Goal: Check status: Check status

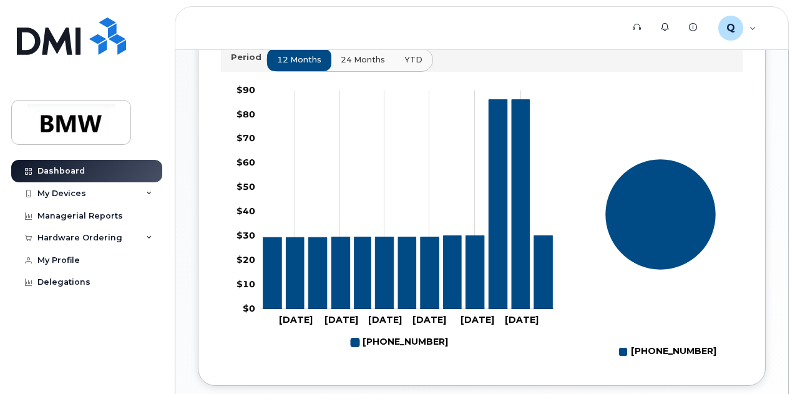
scroll to position [433, 0]
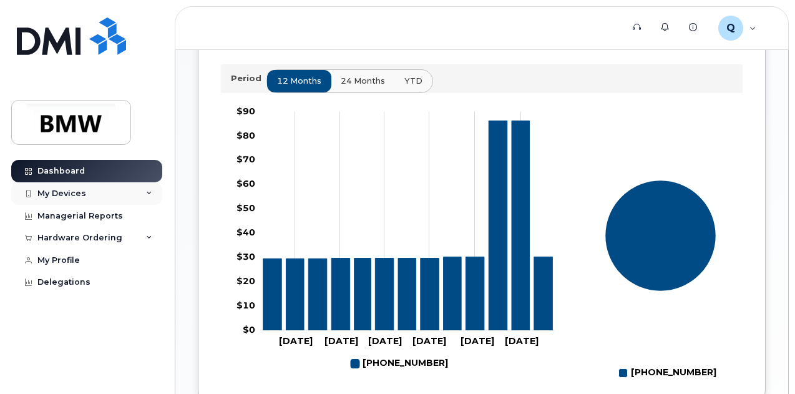
click at [147, 194] on icon at bounding box center [149, 193] width 6 height 6
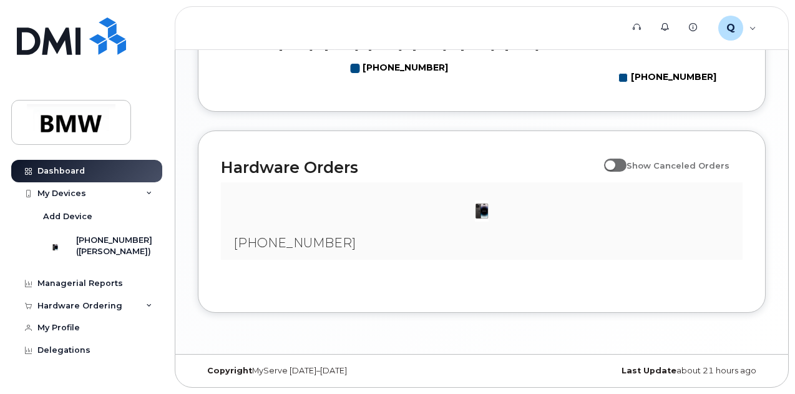
scroll to position [496, 0]
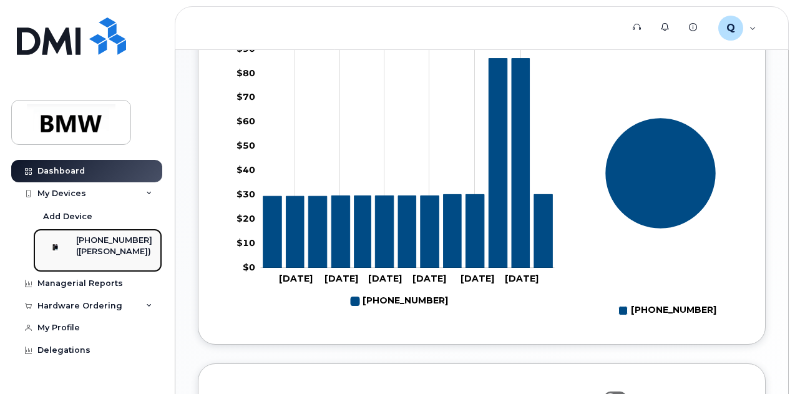
click at [111, 240] on div "[PHONE_NUMBER]" at bounding box center [114, 240] width 76 height 11
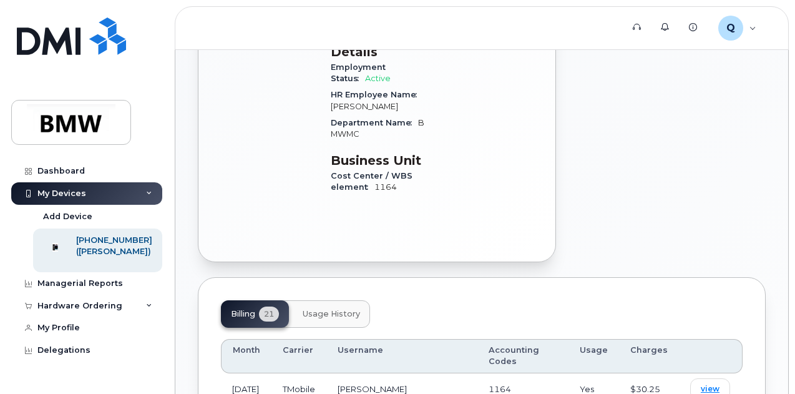
scroll to position [562, 0]
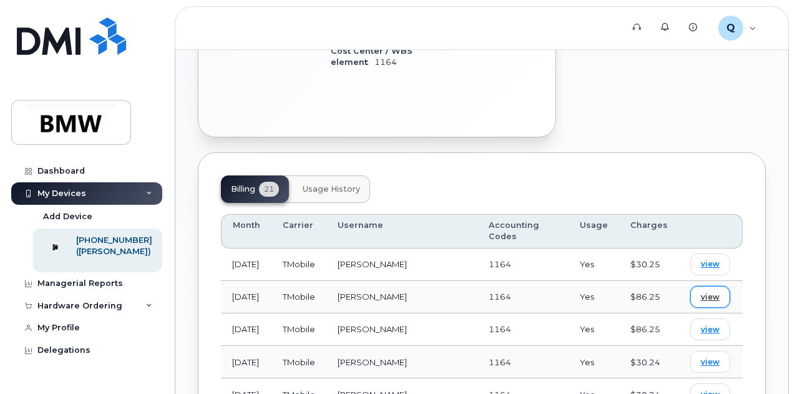
click at [704, 292] on span "view" at bounding box center [710, 297] width 19 height 11
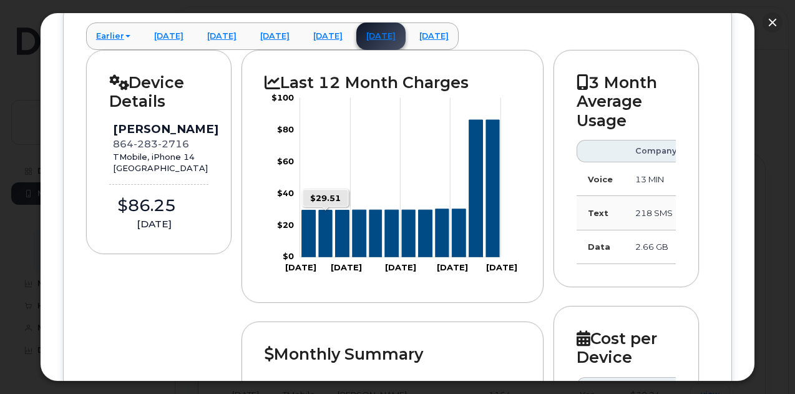
scroll to position [125, 0]
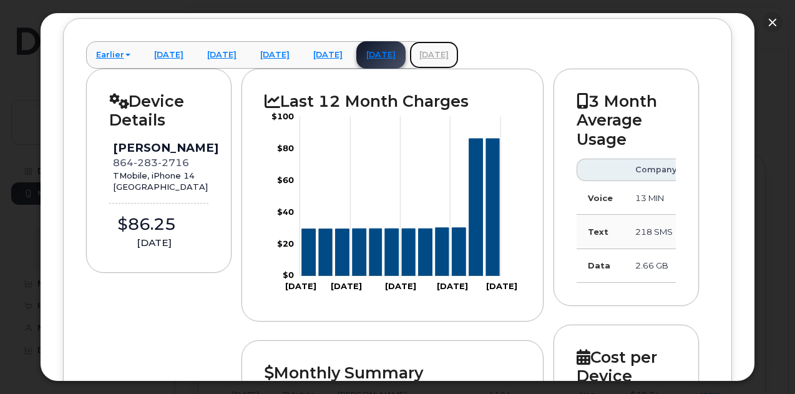
click at [459, 53] on link "October 2025" at bounding box center [434, 54] width 49 height 27
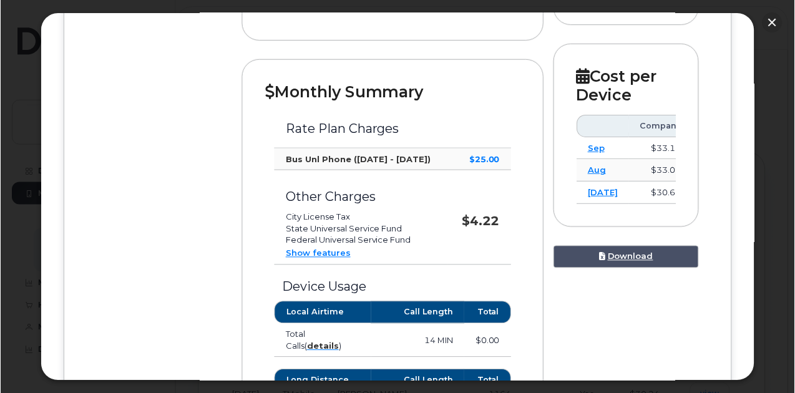
scroll to position [304, 0]
